Goal: Task Accomplishment & Management: Manage account settings

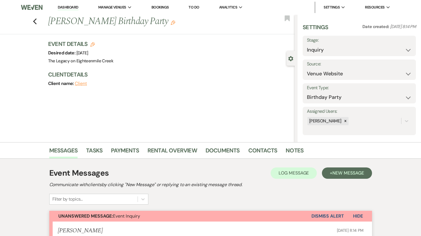
select select "5"
select select "4"
click at [69, 6] on link "Dashboard" at bounding box center [68, 7] width 20 height 5
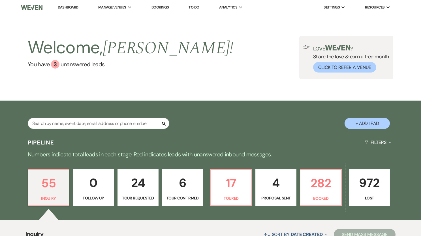
click at [178, 80] on div "Welcome, [PERSON_NAME] ! You have 3 unanswered lead s . Love ? Share the love &…" at bounding box center [210, 58] width 421 height 86
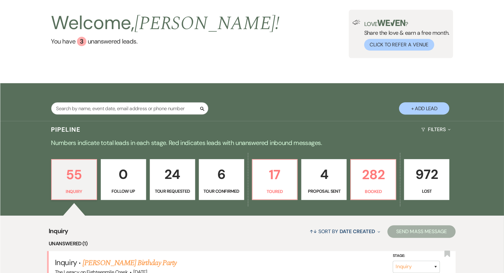
scroll to position [29, 0]
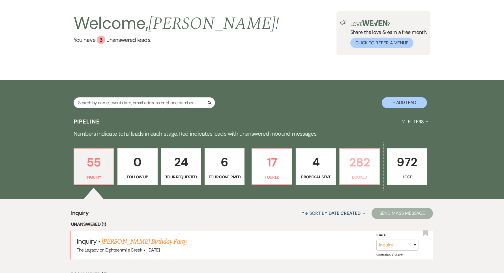
click at [360, 167] on p "282" at bounding box center [359, 162] width 33 height 19
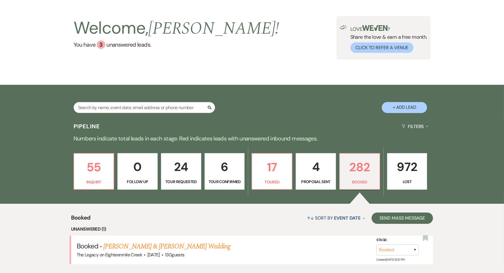
scroll to position [28, 0]
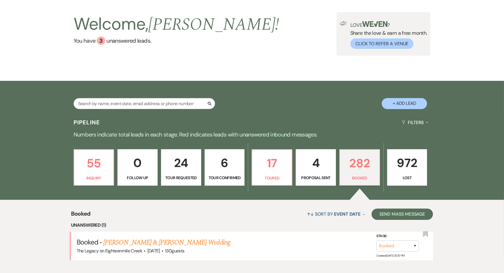
click at [181, 235] on link "[PERSON_NAME] & [PERSON_NAME] Wedding" at bounding box center [166, 243] width 127 height 10
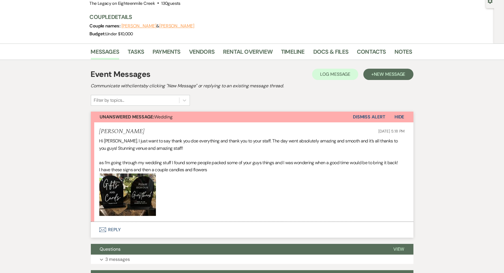
scroll to position [58, 0]
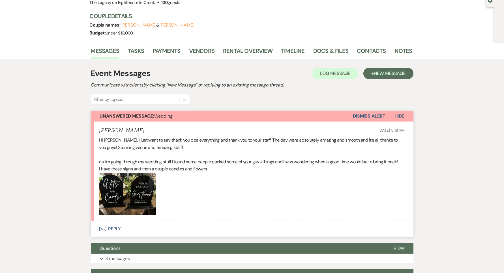
click at [113, 229] on button "Envelope Reply" at bounding box center [252, 229] width 322 height 16
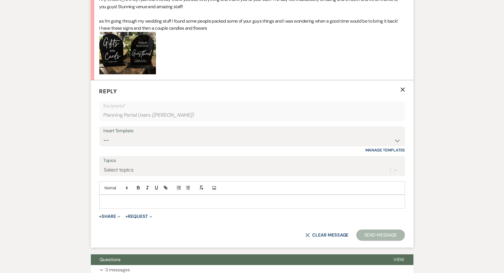
scroll to position [200, 0]
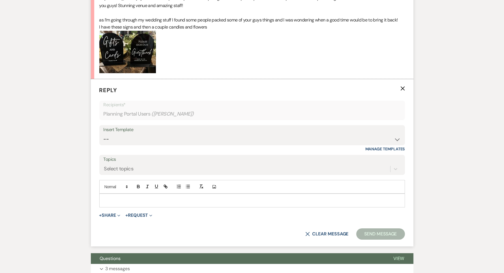
click at [137, 201] on p at bounding box center [252, 200] width 296 height 6
click at [315, 234] on button "X Clear message" at bounding box center [326, 234] width 43 height 5
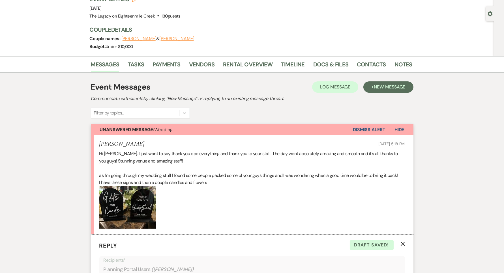
scroll to position [0, 0]
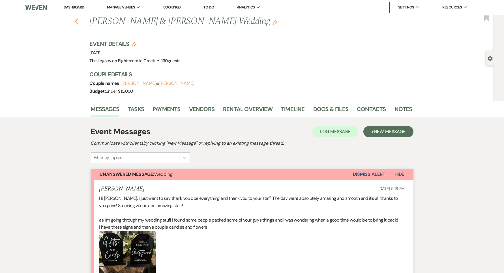
click at [75, 22] on icon "Previous" at bounding box center [76, 21] width 4 height 7
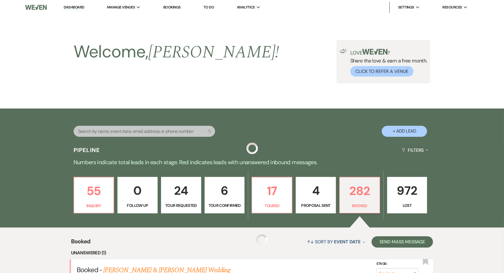
scroll to position [28, 0]
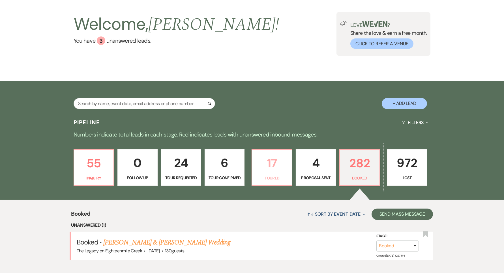
click at [275, 167] on p "17" at bounding box center [271, 163] width 33 height 19
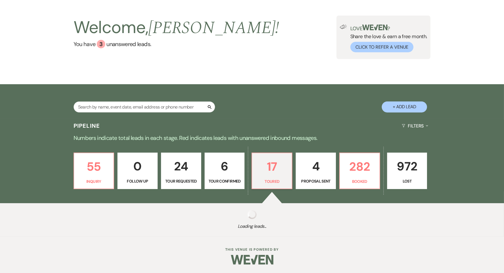
select select "5"
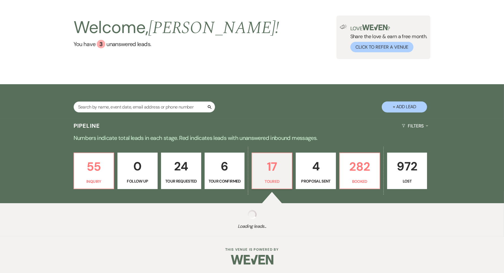
select select "5"
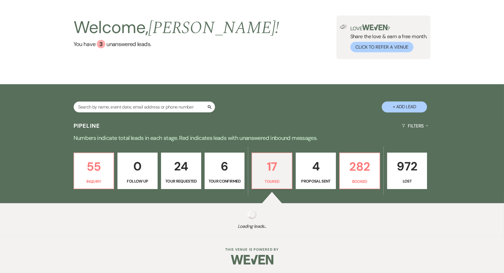
select select "5"
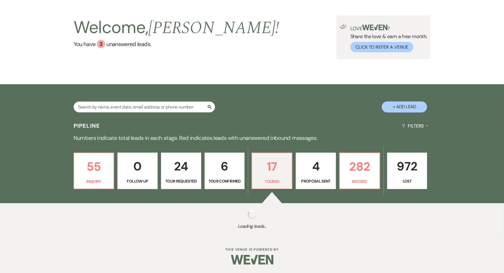
select select "5"
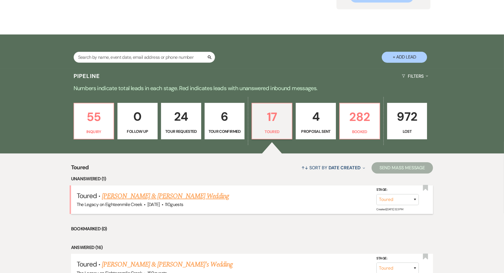
scroll to position [75, 0]
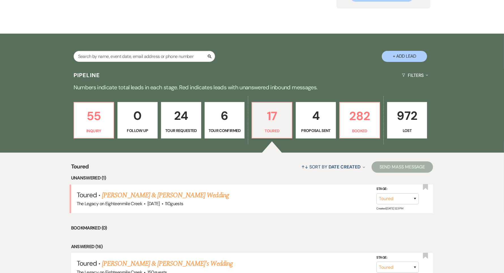
click at [179, 196] on link "[PERSON_NAME] & [PERSON_NAME] Wedding" at bounding box center [165, 195] width 127 height 10
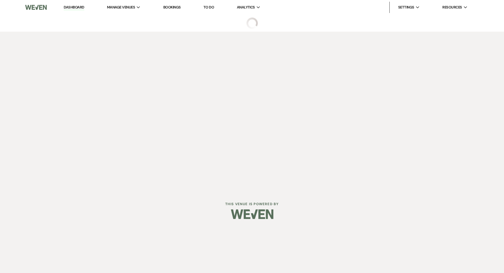
select select "5"
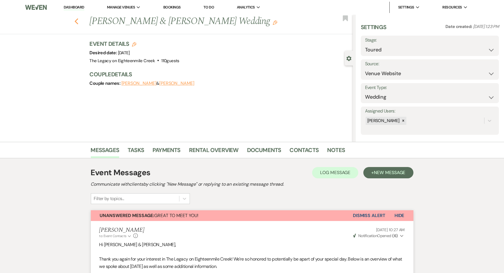
click at [75, 23] on icon "Previous" at bounding box center [76, 21] width 4 height 7
select select "5"
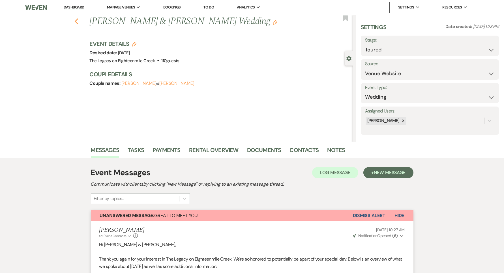
select select "5"
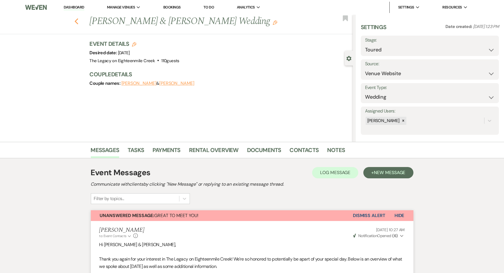
select select "5"
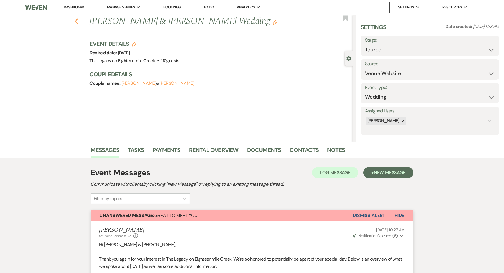
select select "5"
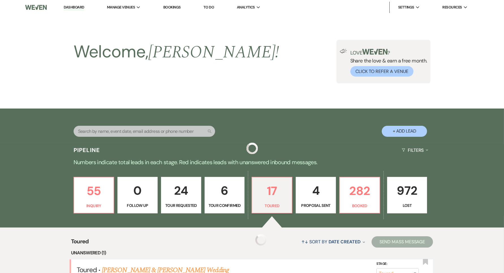
scroll to position [75, 0]
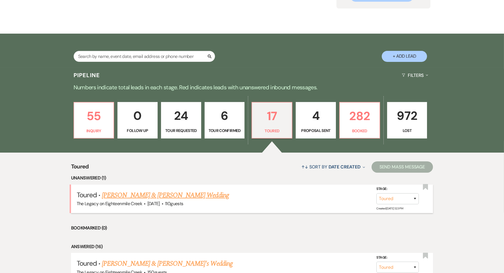
click at [183, 197] on link "[PERSON_NAME] & [PERSON_NAME] Wedding" at bounding box center [165, 195] width 127 height 10
select select "5"
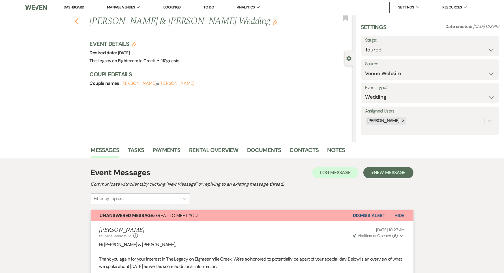
click at [76, 21] on icon "Previous" at bounding box center [76, 21] width 4 height 7
select select "5"
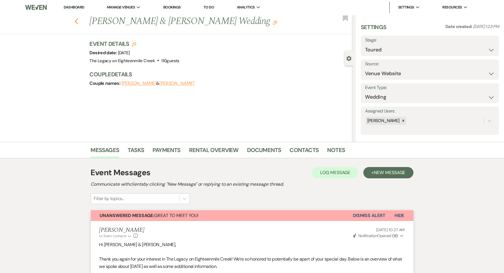
select select "5"
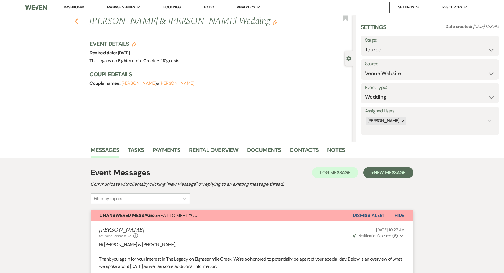
select select "5"
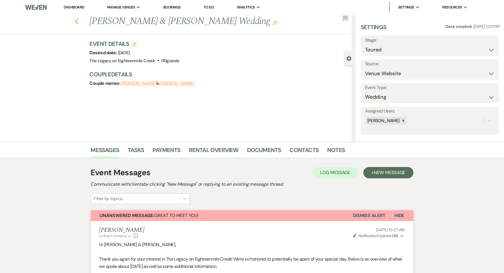
select select "5"
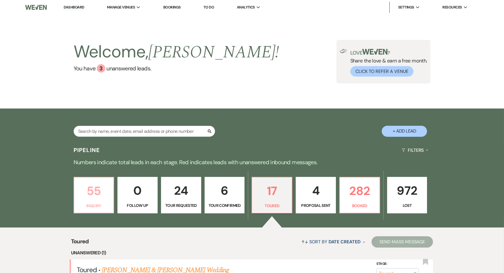
click at [98, 192] on p "55" at bounding box center [94, 191] width 33 height 19
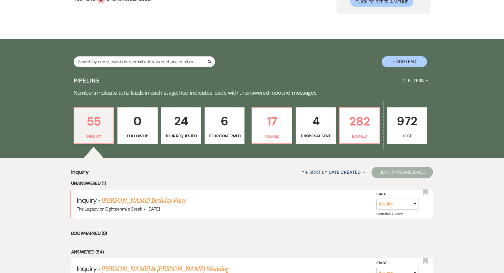
scroll to position [106, 0]
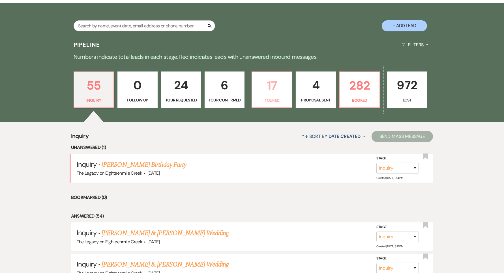
click at [272, 90] on p "17" at bounding box center [271, 85] width 33 height 19
select select "5"
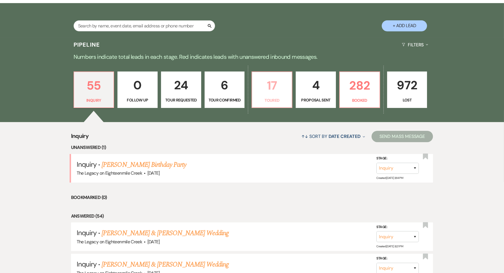
select select "5"
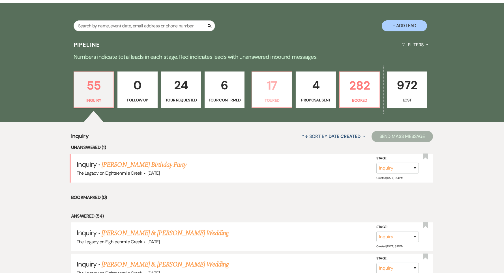
select select "5"
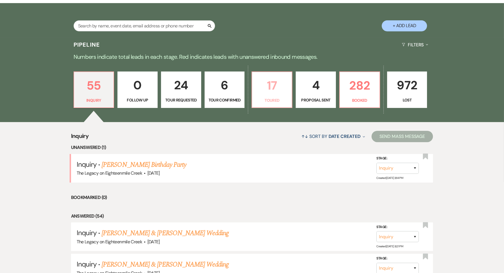
select select "5"
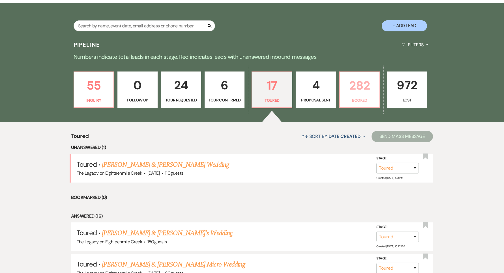
click at [368, 92] on p "282" at bounding box center [359, 85] width 33 height 19
